Goal: Unclear

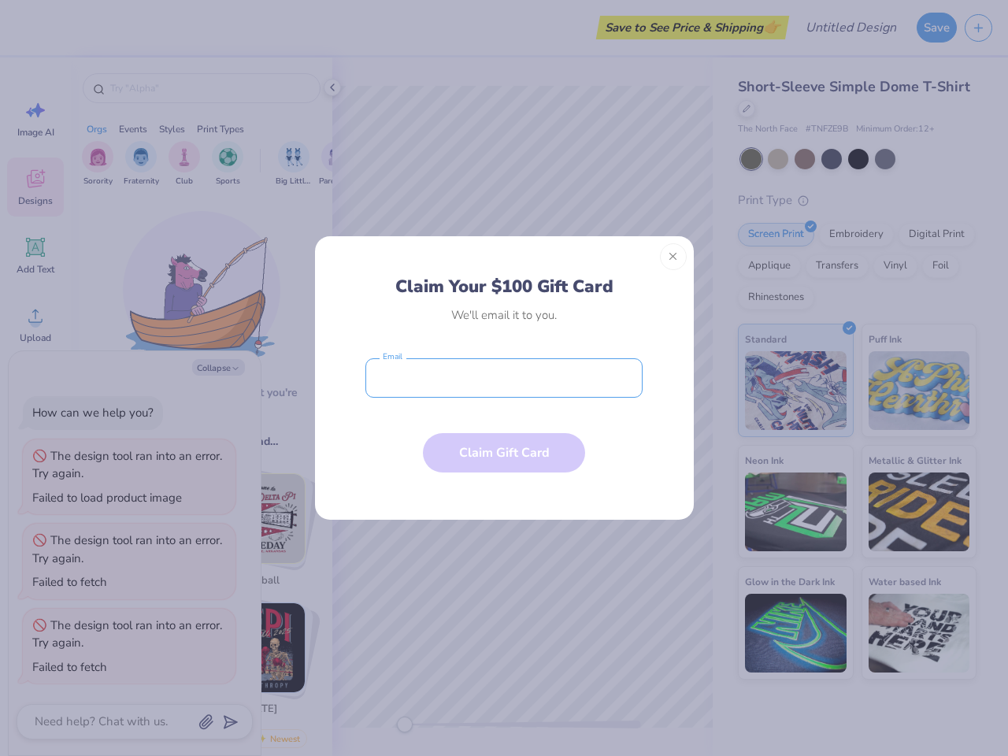
type textarea "x"
click at [504, 378] on input "email" at bounding box center [503, 377] width 277 height 39
click at [673, 257] on button "Close" at bounding box center [673, 256] width 27 height 27
